Goal: Task Accomplishment & Management: Manage account settings

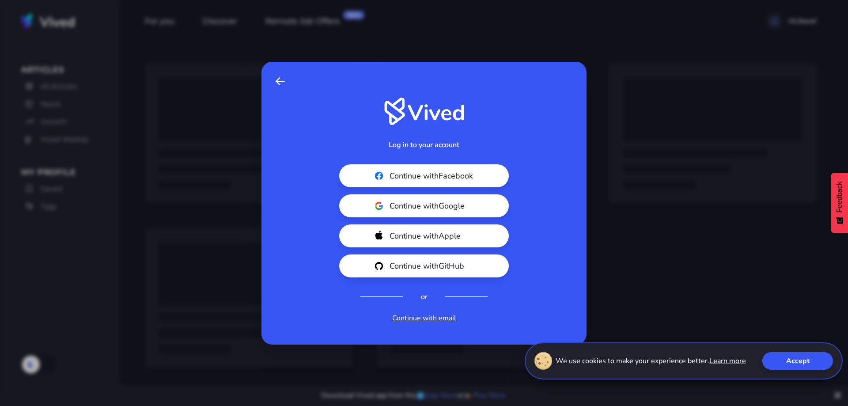
click at [448, 233] on span "Continue with Apple" at bounding box center [439, 236] width 99 height 12
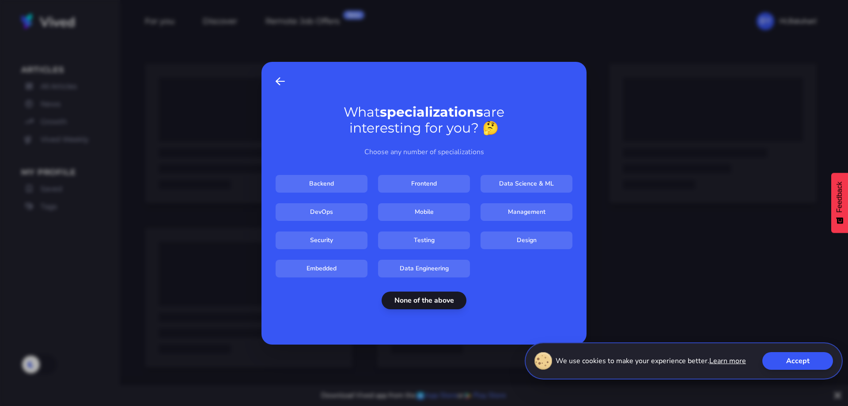
click at [430, 301] on button "None of the above" at bounding box center [424, 301] width 85 height 18
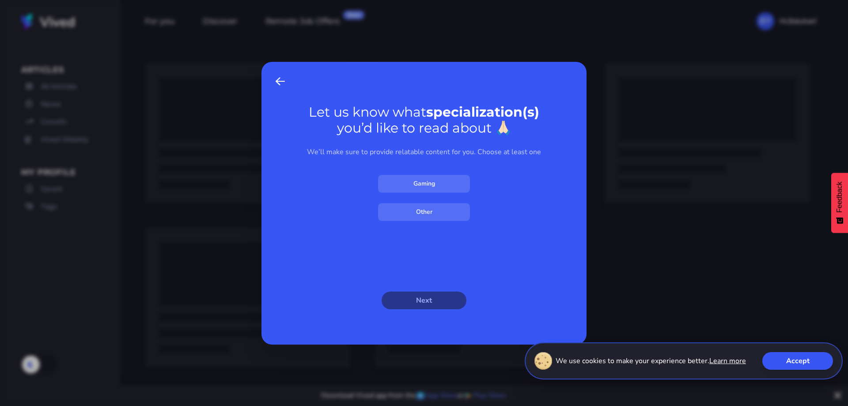
click at [427, 213] on input "Other" at bounding box center [424, 212] width 92 height 18
checkbox input "****"
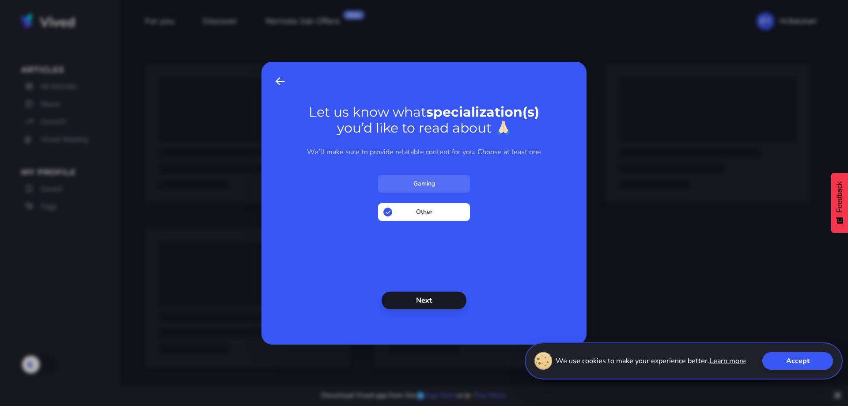
click at [429, 304] on button "Next" at bounding box center [424, 301] width 85 height 18
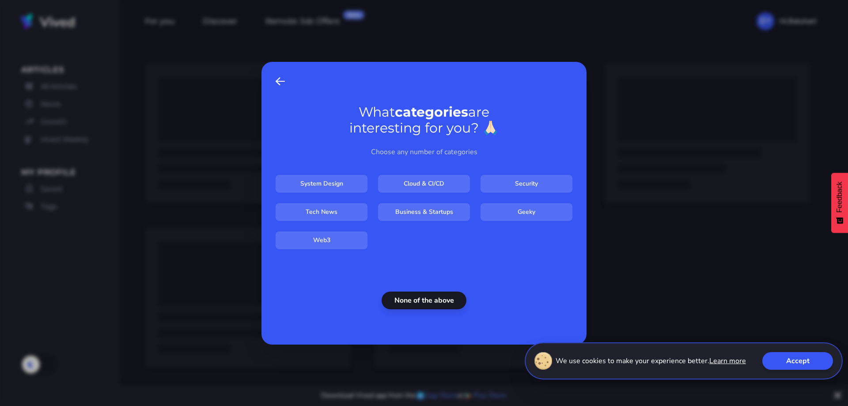
click at [425, 303] on button "None of the above" at bounding box center [424, 301] width 85 height 18
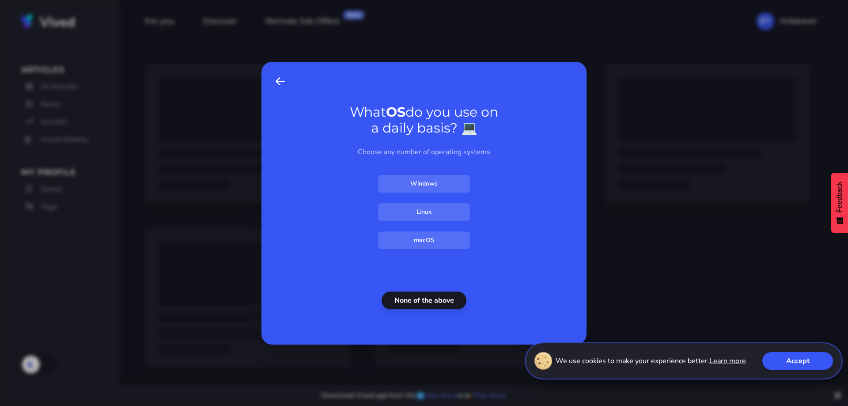
click at [425, 299] on button "None of the above" at bounding box center [424, 301] width 85 height 18
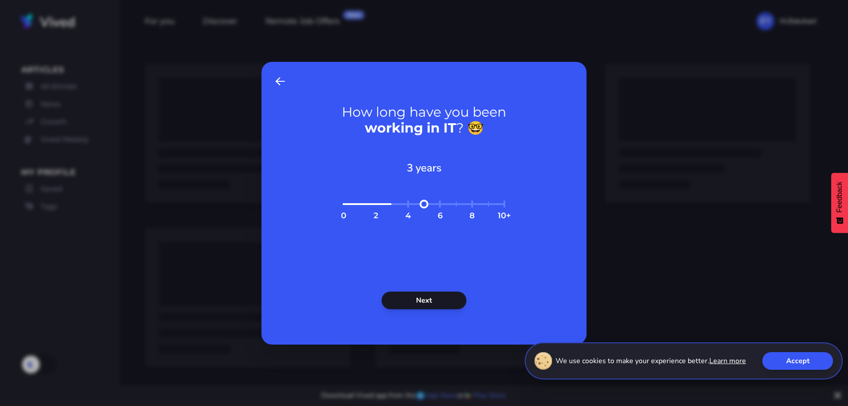
type input "*"
drag, startPoint x: 361, startPoint y: 202, endPoint x: 369, endPoint y: 211, distance: 12.2
click at [339, 200] on input "range" at bounding box center [424, 209] width 170 height 19
click at [441, 297] on button "Next" at bounding box center [424, 301] width 85 height 18
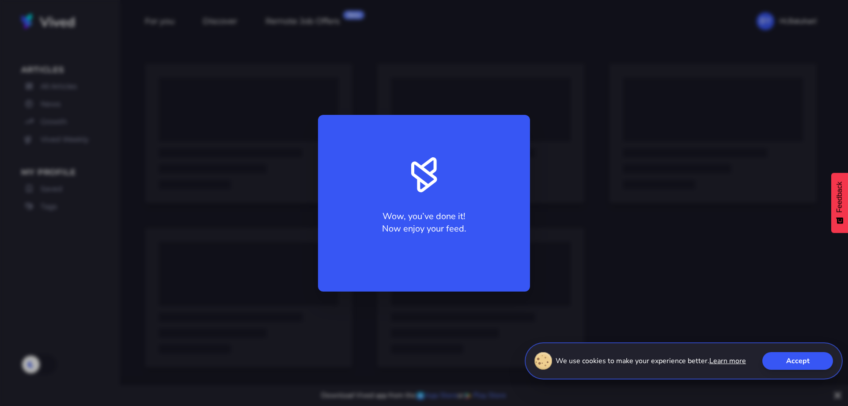
click at [441, 298] on div "Wow, you’ve done it! Now enjoy your feed." at bounding box center [424, 203] width 848 height 406
click at [630, 211] on div "Wow, you’ve done it! Now enjoy your feed." at bounding box center [424, 203] width 848 height 406
click at [798, 358] on button "Accept" at bounding box center [798, 361] width 71 height 18
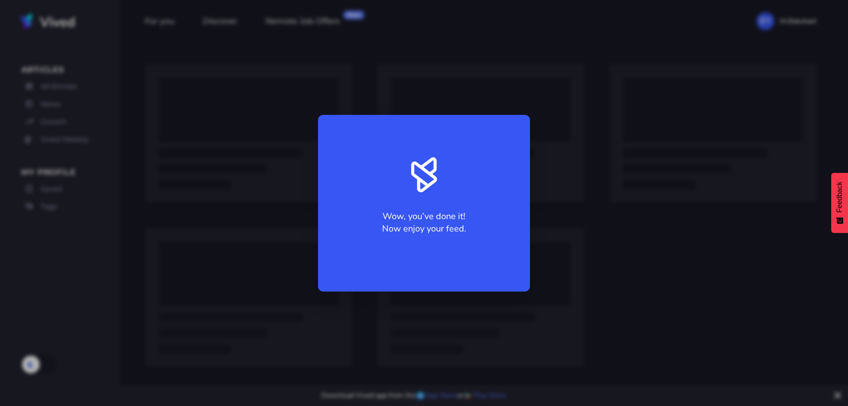
click at [338, 132] on div "Wow, you’ve done it! Now enjoy your feed." at bounding box center [424, 203] width 212 height 177
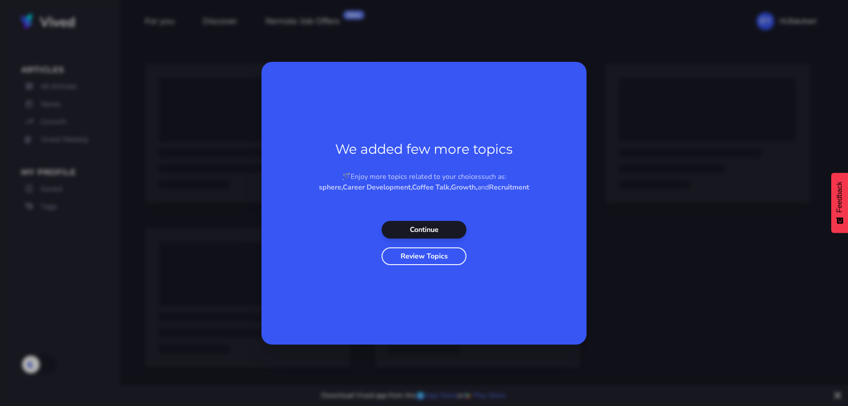
click at [439, 230] on button "Continue" at bounding box center [424, 230] width 85 height 18
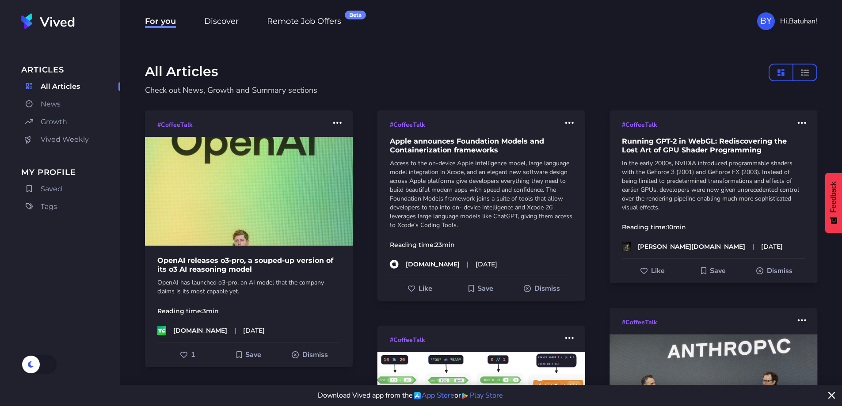
click at [68, 100] on link "News" at bounding box center [70, 104] width 99 height 14
click at [57, 182] on link "Saved" at bounding box center [70, 189] width 99 height 14
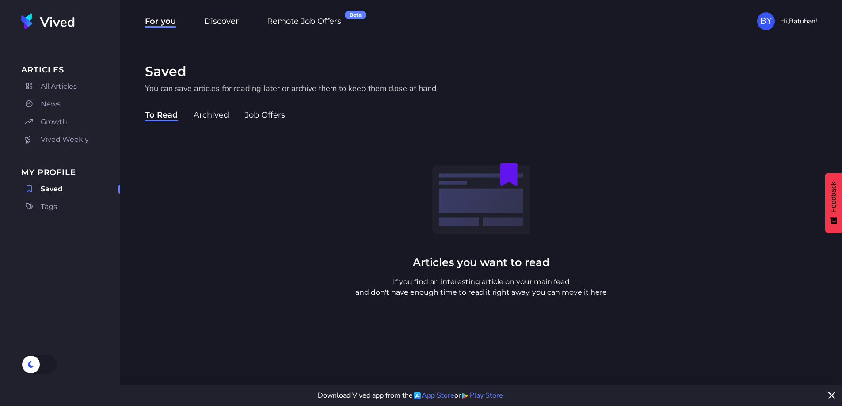
click at [50, 116] on link "Growth" at bounding box center [70, 122] width 99 height 14
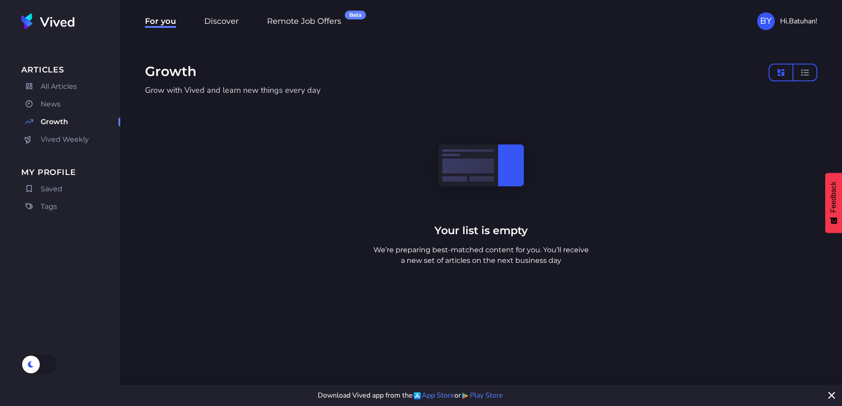
click at [64, 141] on span "Vived Weekly" at bounding box center [65, 139] width 48 height 11
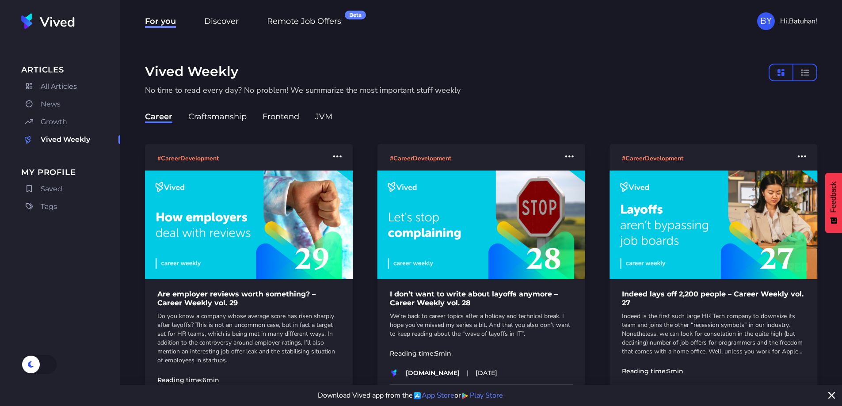
click at [80, 120] on link "Growth" at bounding box center [70, 122] width 99 height 14
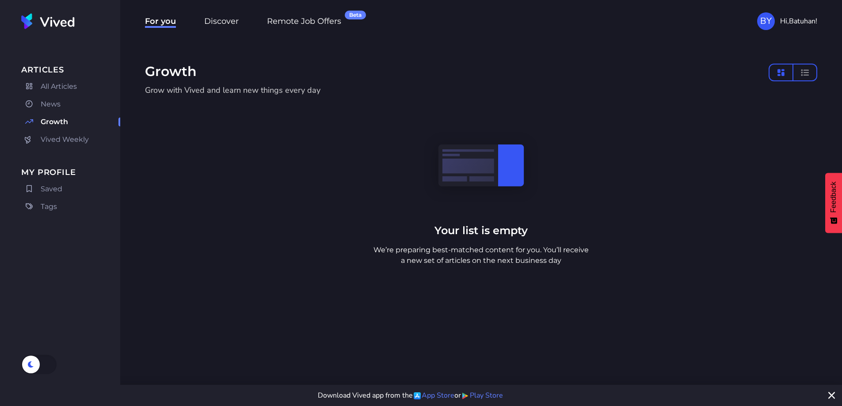
click at [56, 184] on span "Saved" at bounding box center [52, 189] width 22 height 11
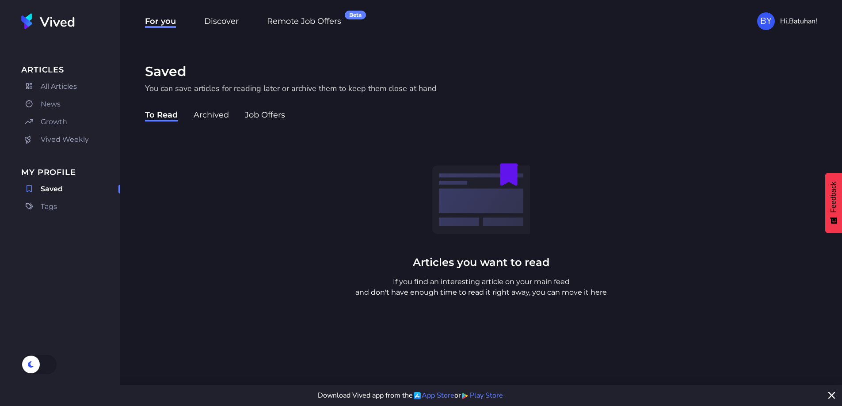
click at [785, 25] on span "Hi, [GEOGRAPHIC_DATA] !" at bounding box center [798, 21] width 37 height 11
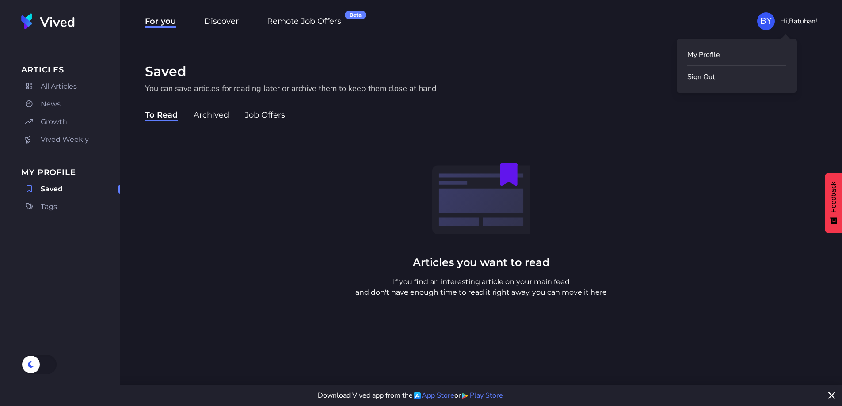
click at [708, 76] on button "Sign Out" at bounding box center [736, 77] width 99 height 11
